Goal: Task Accomplishment & Management: Manage account settings

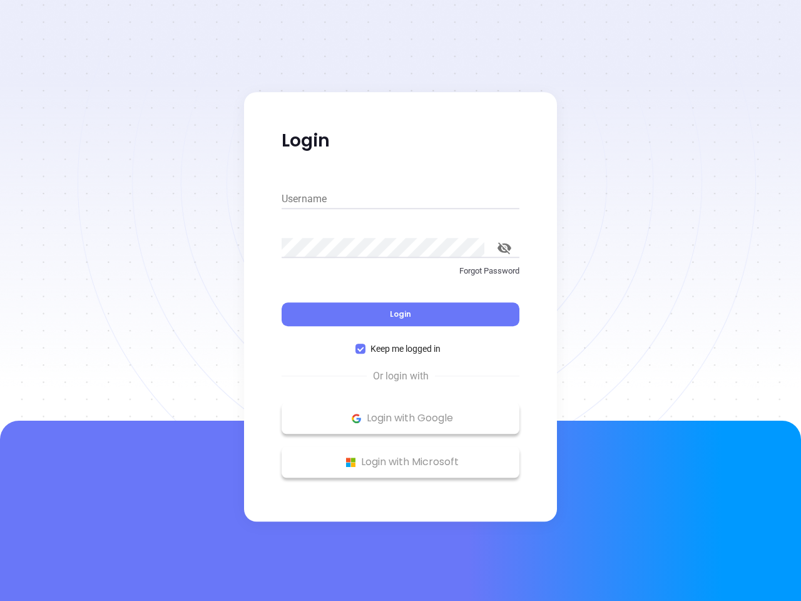
click at [400, 300] on div "Login" at bounding box center [401, 306] width 238 height 39
click at [400, 199] on input "Username" at bounding box center [401, 199] width 238 height 20
click at [504, 248] on icon "toggle password visibility" at bounding box center [504, 248] width 14 height 12
click at [400, 314] on span "Login" at bounding box center [400, 313] width 21 height 11
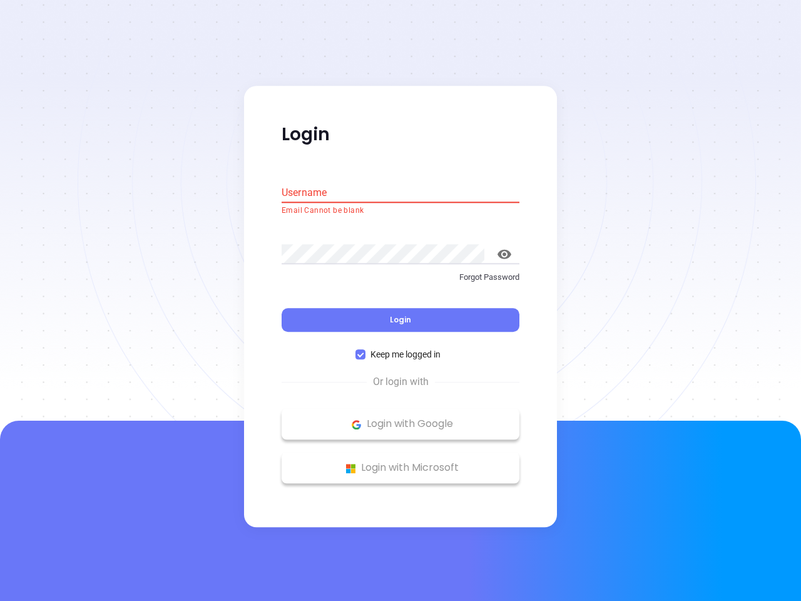
click at [400, 348] on span "Keep me logged in" at bounding box center [405, 355] width 80 height 14
click at [365, 350] on input "Keep me logged in" at bounding box center [360, 355] width 10 height 10
checkbox input "false"
click at [400, 418] on p "Login with Google" at bounding box center [400, 424] width 225 height 19
click at [400, 462] on p "Login with Microsoft" at bounding box center [400, 468] width 225 height 19
